Goal: Task Accomplishment & Management: Use online tool/utility

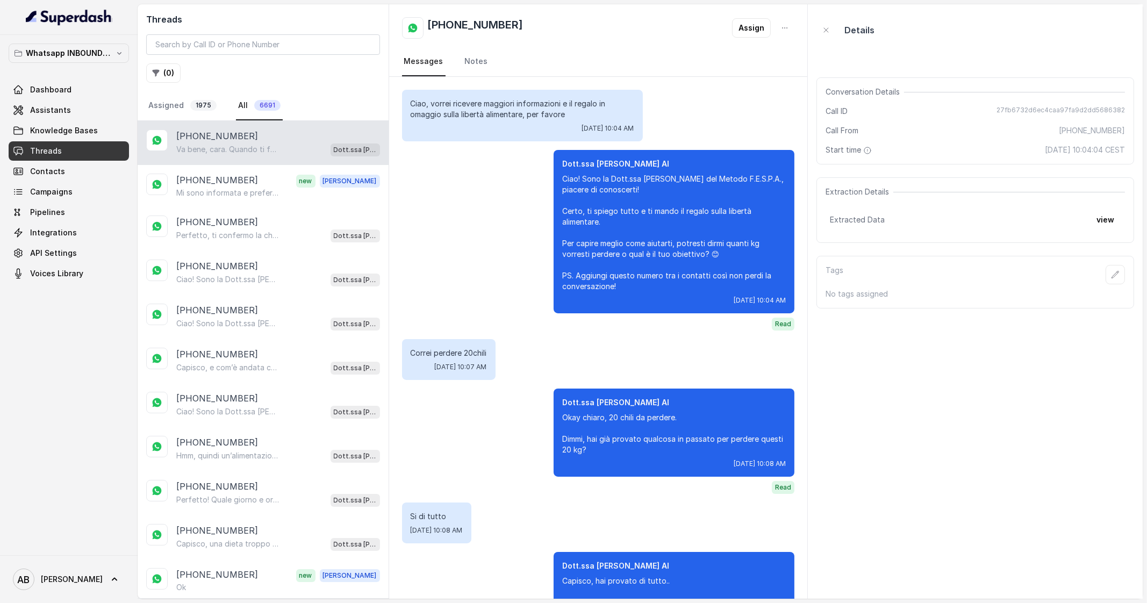
scroll to position [967, 0]
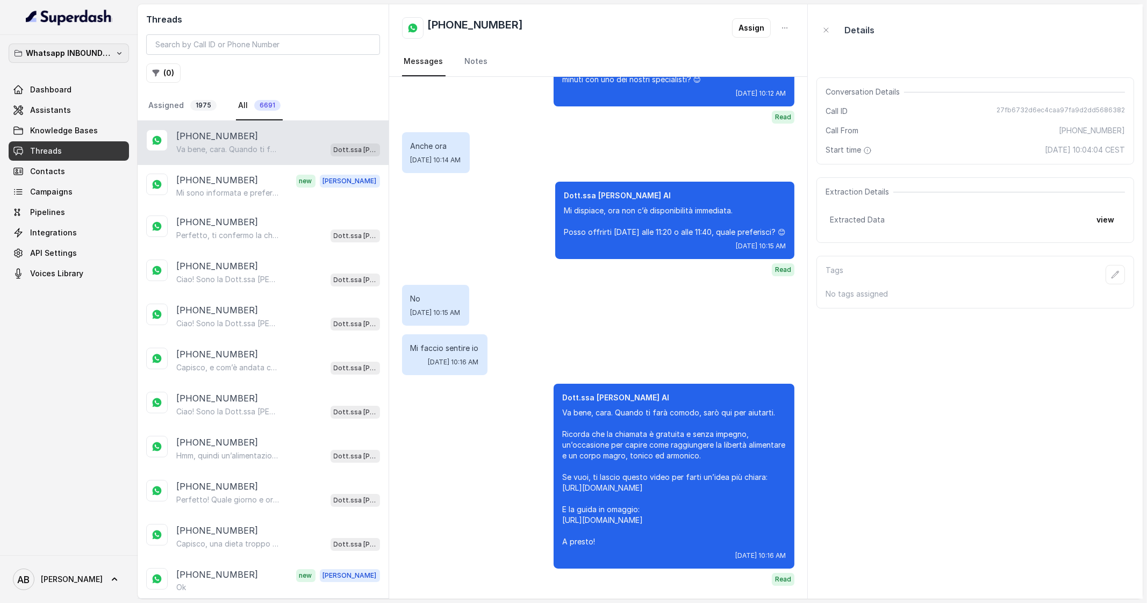
click at [83, 57] on p "Whatsapp INBOUND Workspace" at bounding box center [69, 53] width 86 height 13
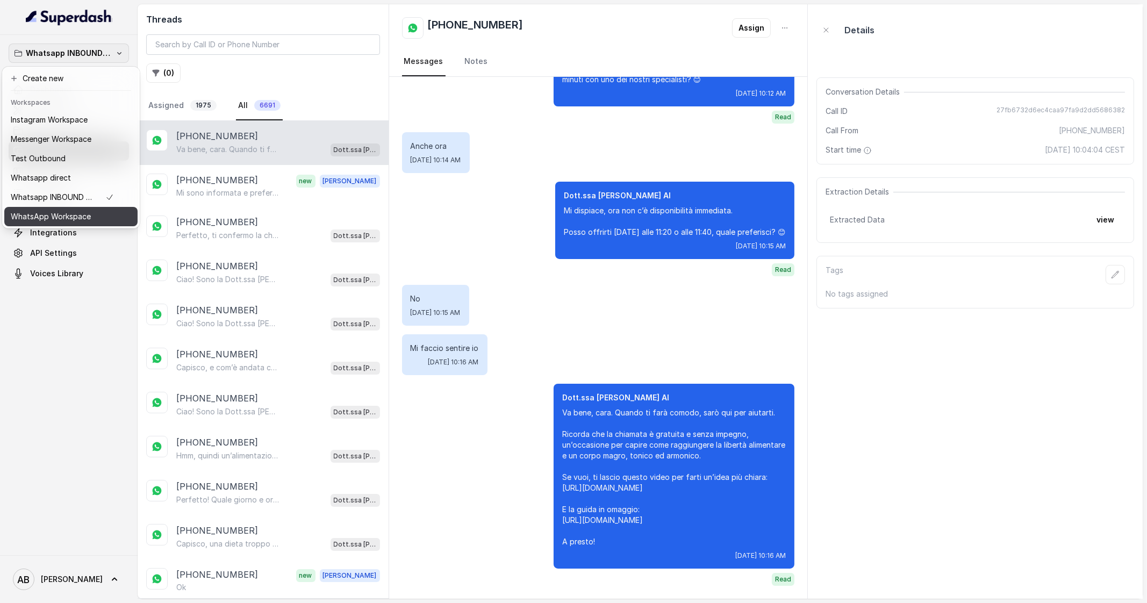
click at [54, 208] on button "WhatsApp Workspace" at bounding box center [70, 216] width 133 height 19
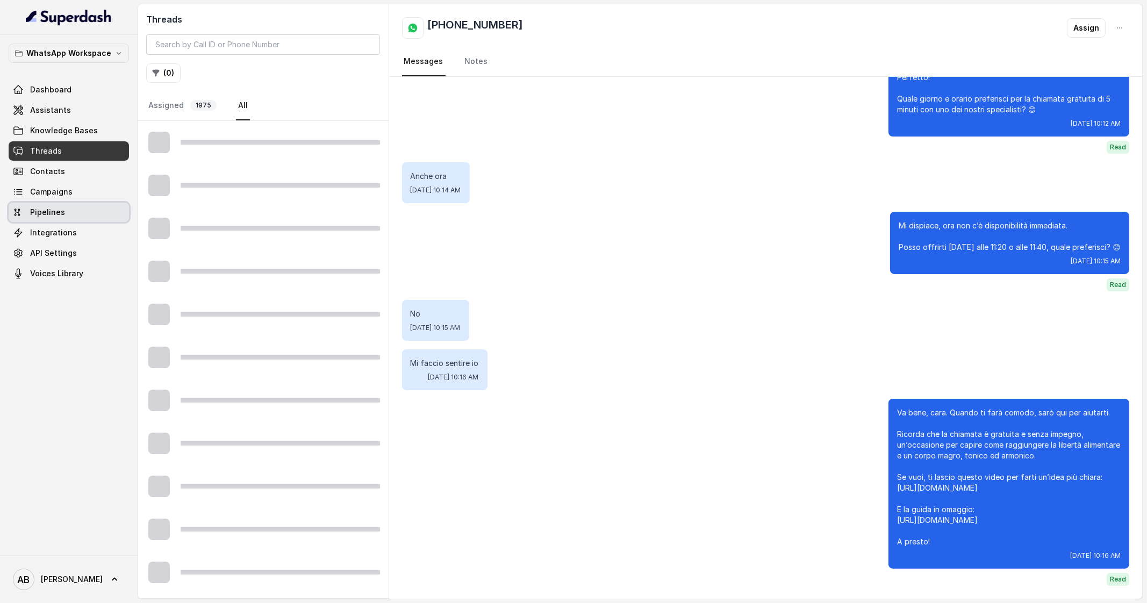
scroll to position [862, 0]
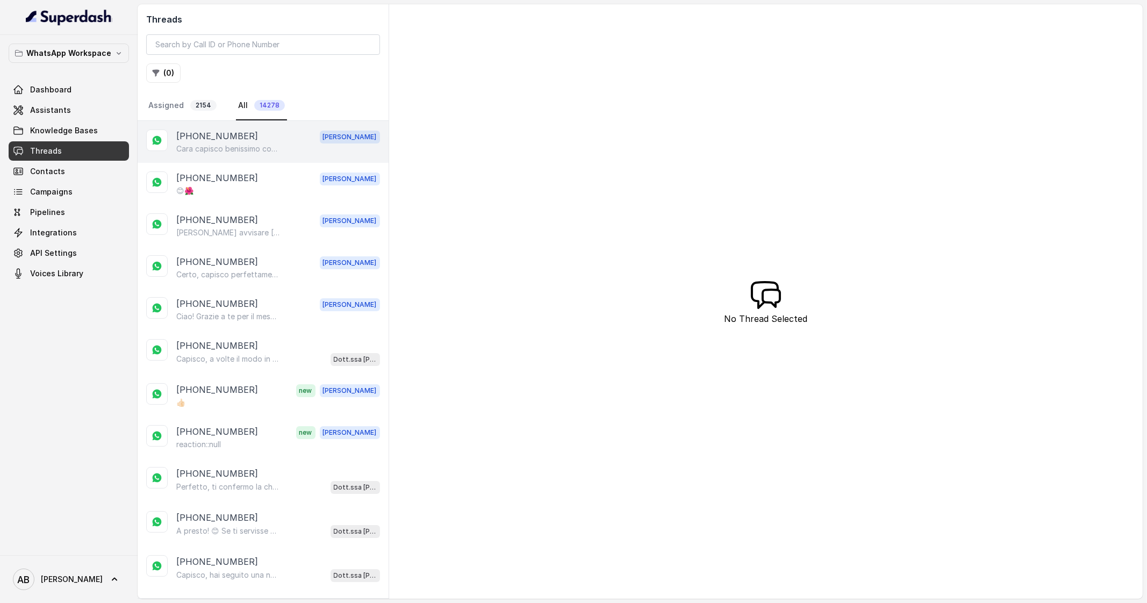
click at [214, 147] on p "Cara capisco benissimo come ti senti… quello che hai raccontato è una realtà co…" at bounding box center [227, 149] width 103 height 11
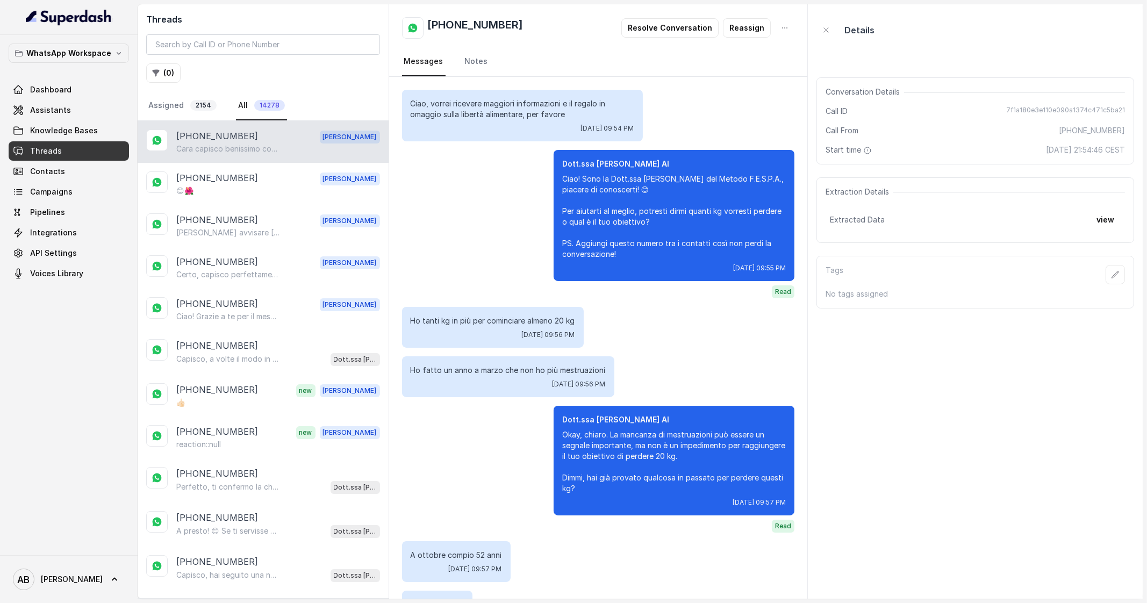
scroll to position [610, 0]
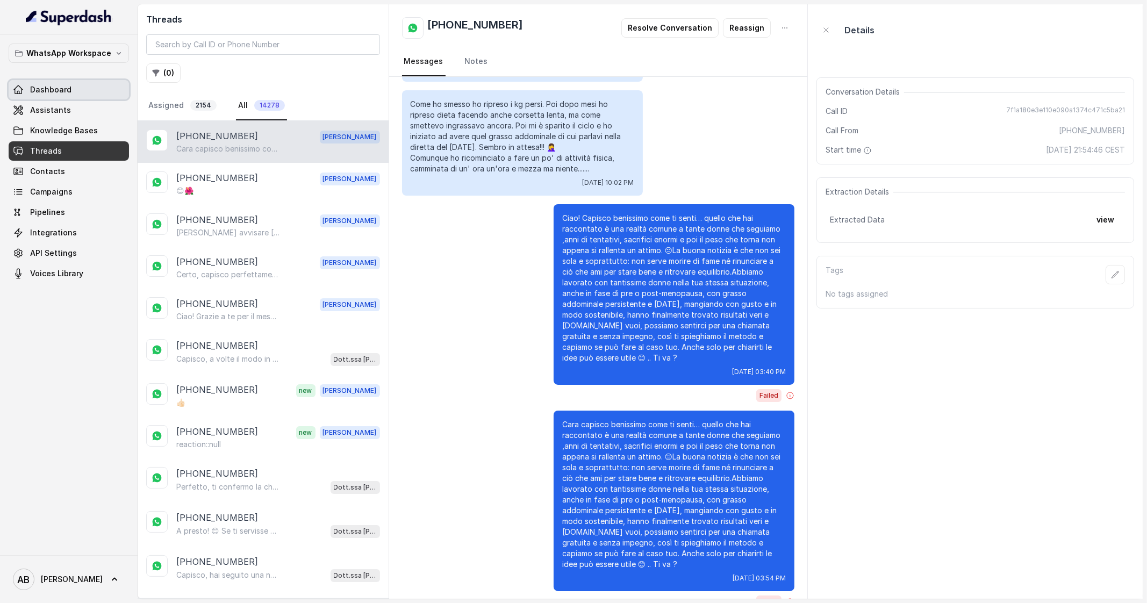
click at [96, 82] on link "Dashboard" at bounding box center [69, 89] width 120 height 19
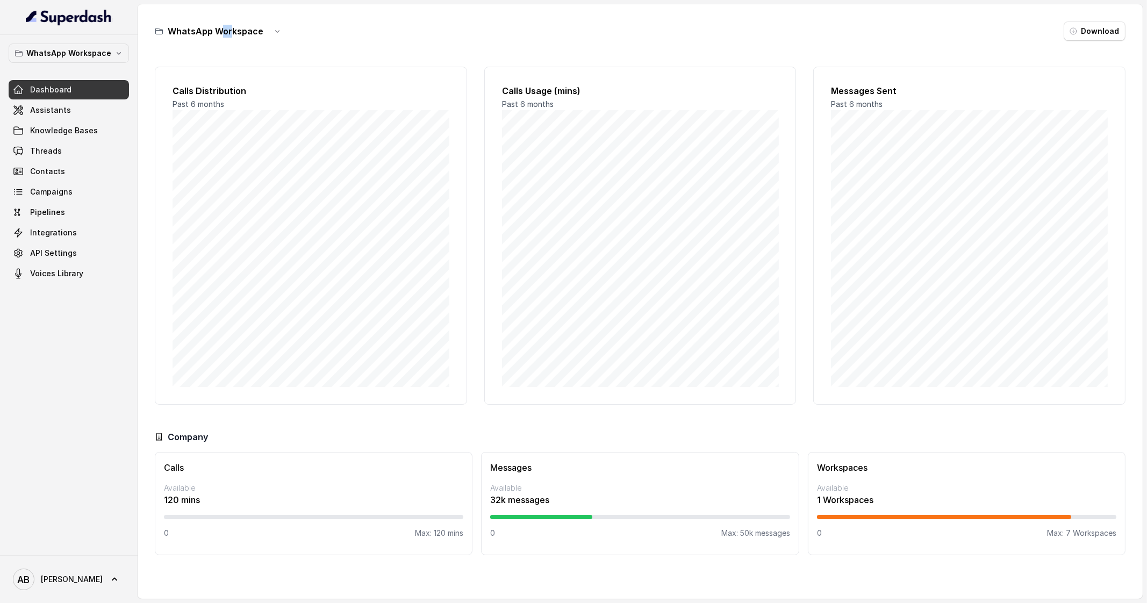
drag, startPoint x: 221, startPoint y: 28, endPoint x: 242, endPoint y: 38, distance: 22.8
click at [233, 32] on h3 "WhatsApp Workspace" at bounding box center [216, 31] width 96 height 13
click at [273, 30] on icon "button" at bounding box center [277, 31] width 9 height 9
click at [109, 47] on p "WhatsApp Workspace" at bounding box center [68, 53] width 85 height 13
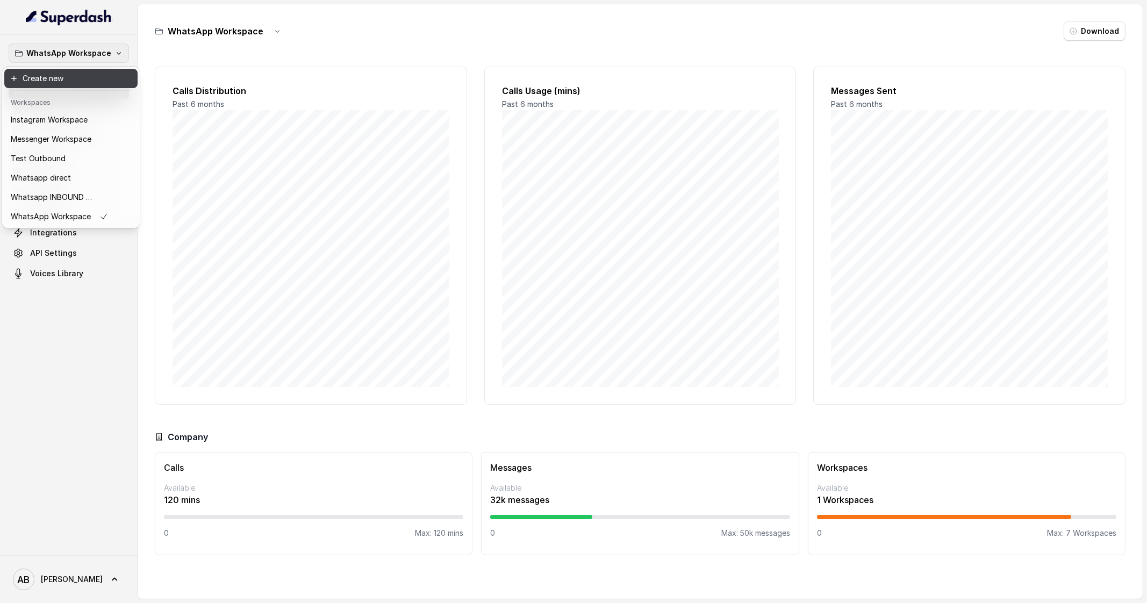
click at [59, 77] on button "Create new" at bounding box center [70, 78] width 133 height 19
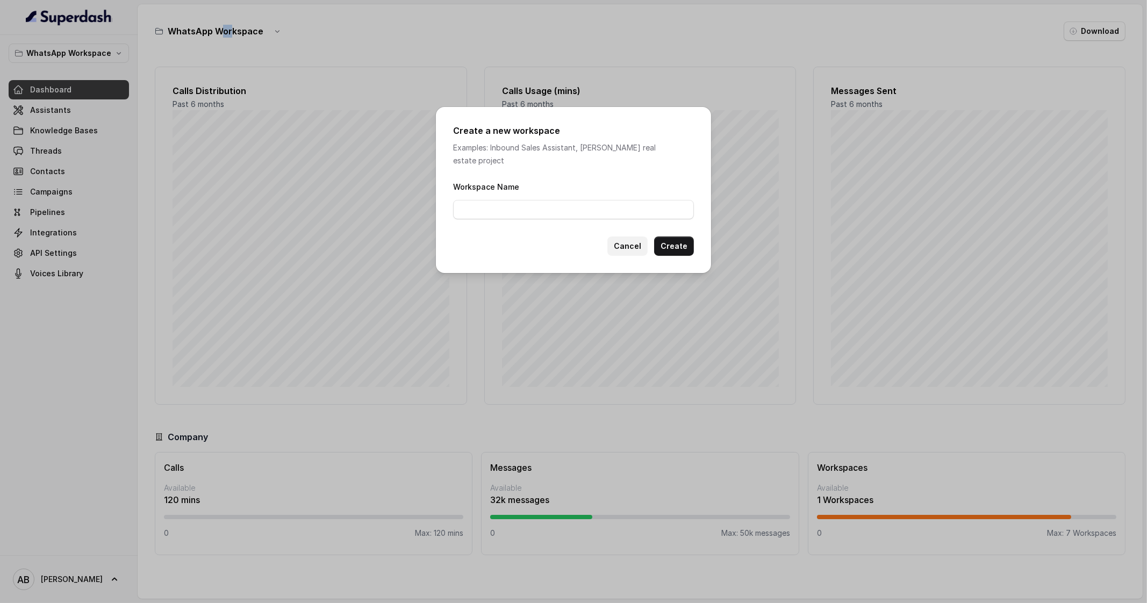
click at [631, 237] on button "Cancel" at bounding box center [627, 246] width 40 height 19
